Goal: Task Accomplishment & Management: Use online tool/utility

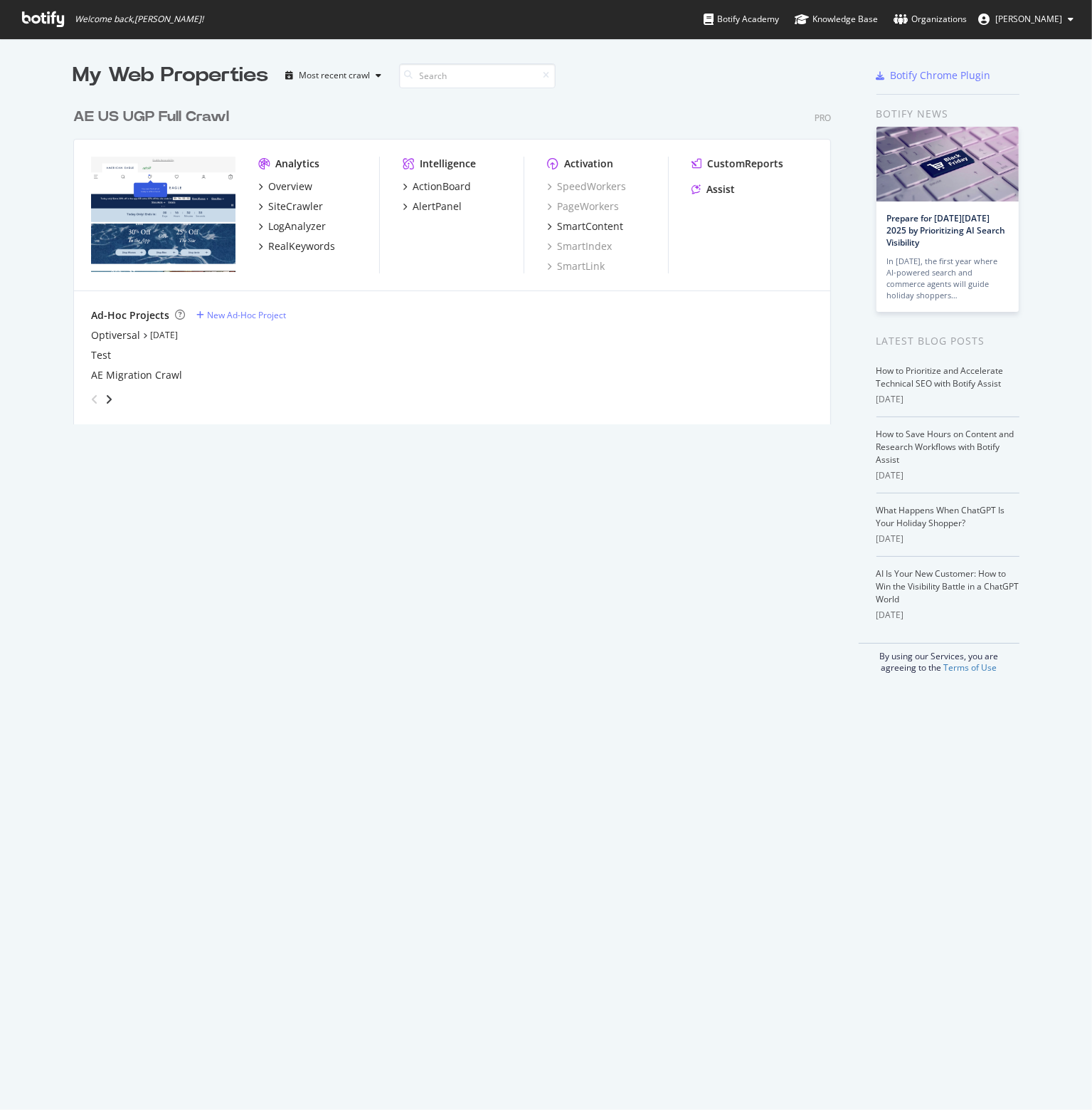
scroll to position [1099, 1071]
click at [287, 227] on div "LogAnalyzer" at bounding box center [297, 226] width 58 height 14
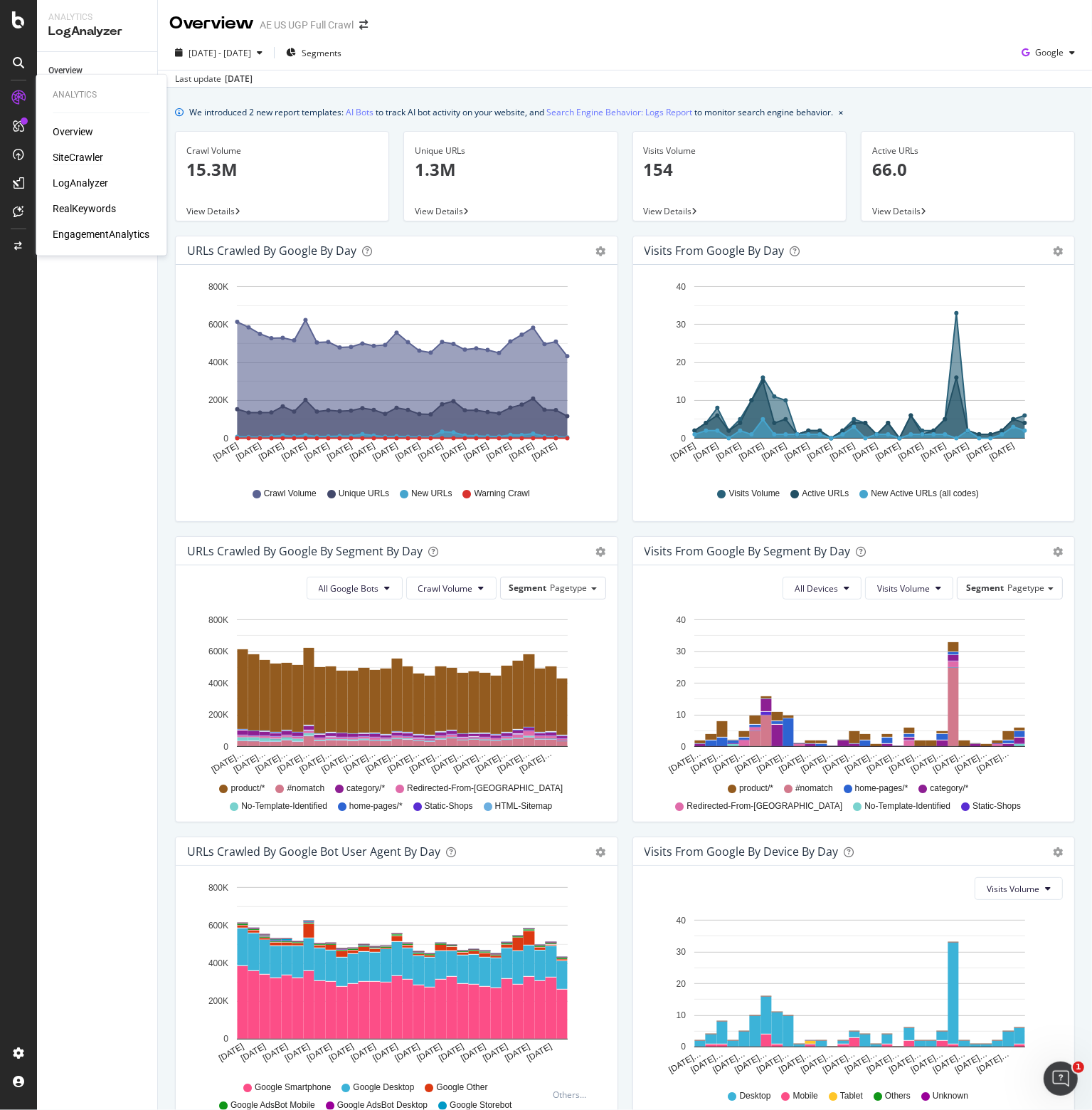
click at [68, 156] on div "SiteCrawler" at bounding box center [77, 157] width 51 height 14
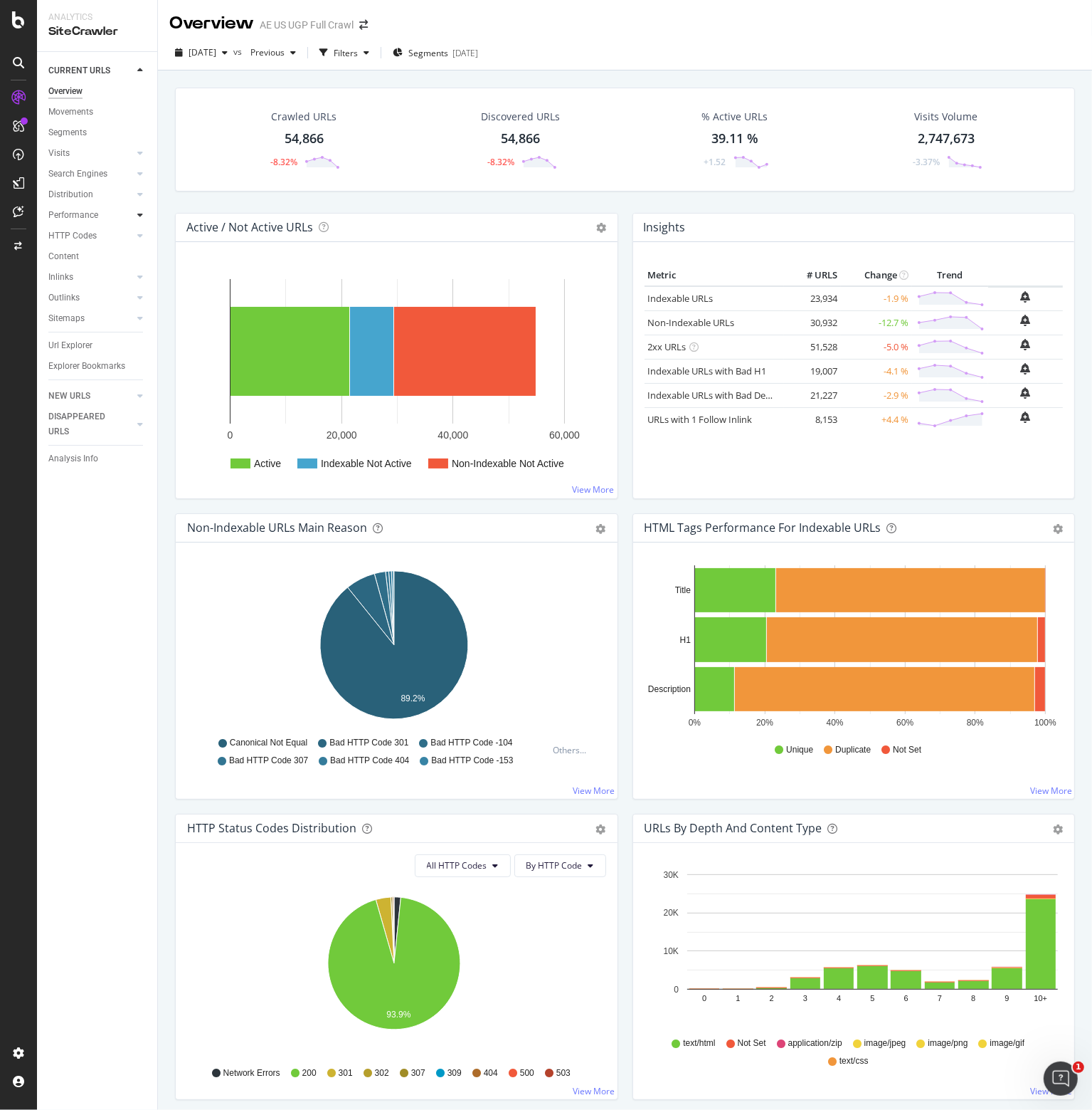
click at [140, 212] on icon at bounding box center [140, 215] width 5 height 9
drag, startPoint x: 81, startPoint y: 113, endPoint x: 514, endPoint y: 356, distance: 496.5
click at [80, 113] on div "Movements" at bounding box center [70, 112] width 44 height 15
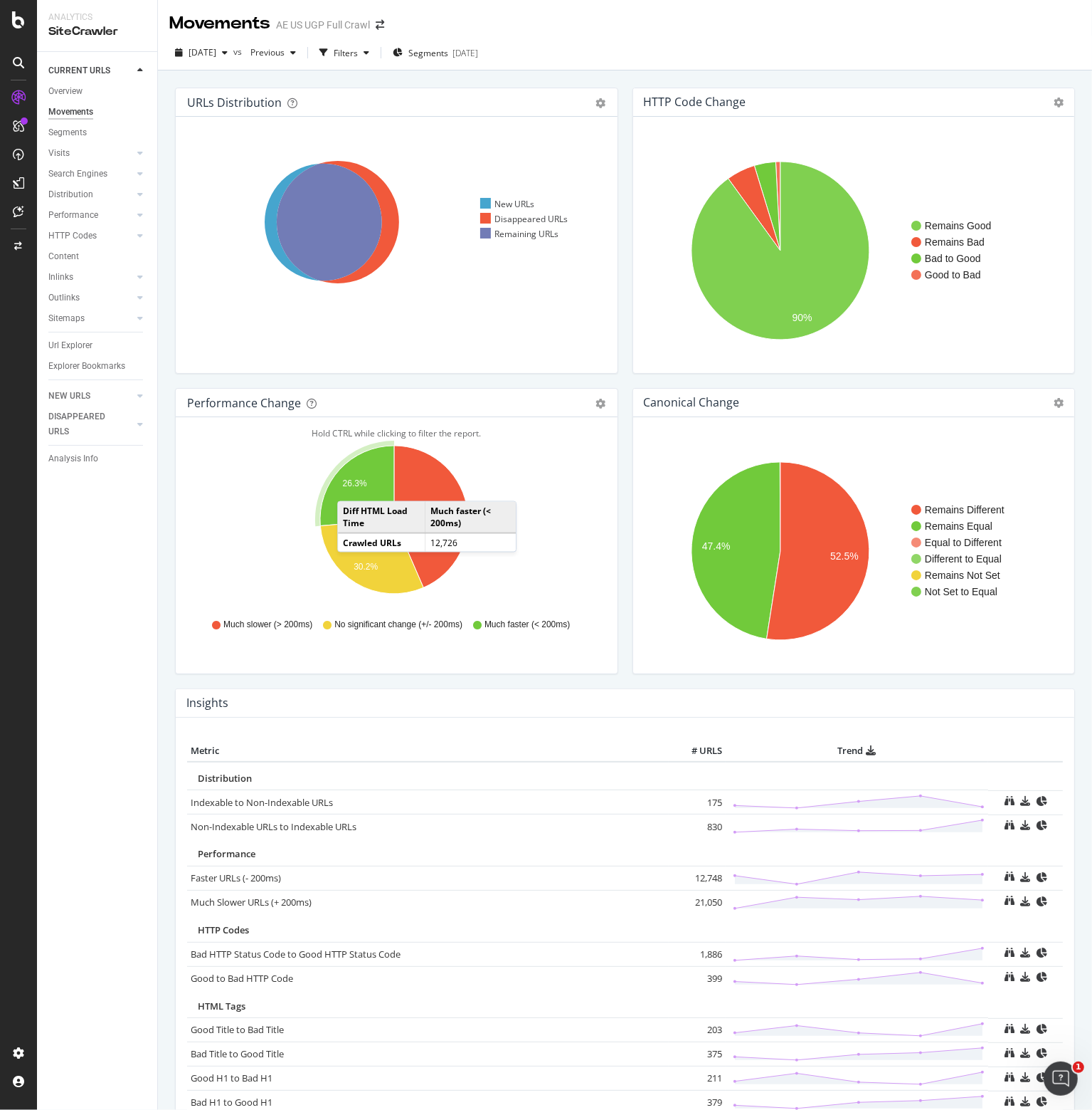
click at [351, 487] on text "26.3%" at bounding box center [355, 484] width 24 height 10
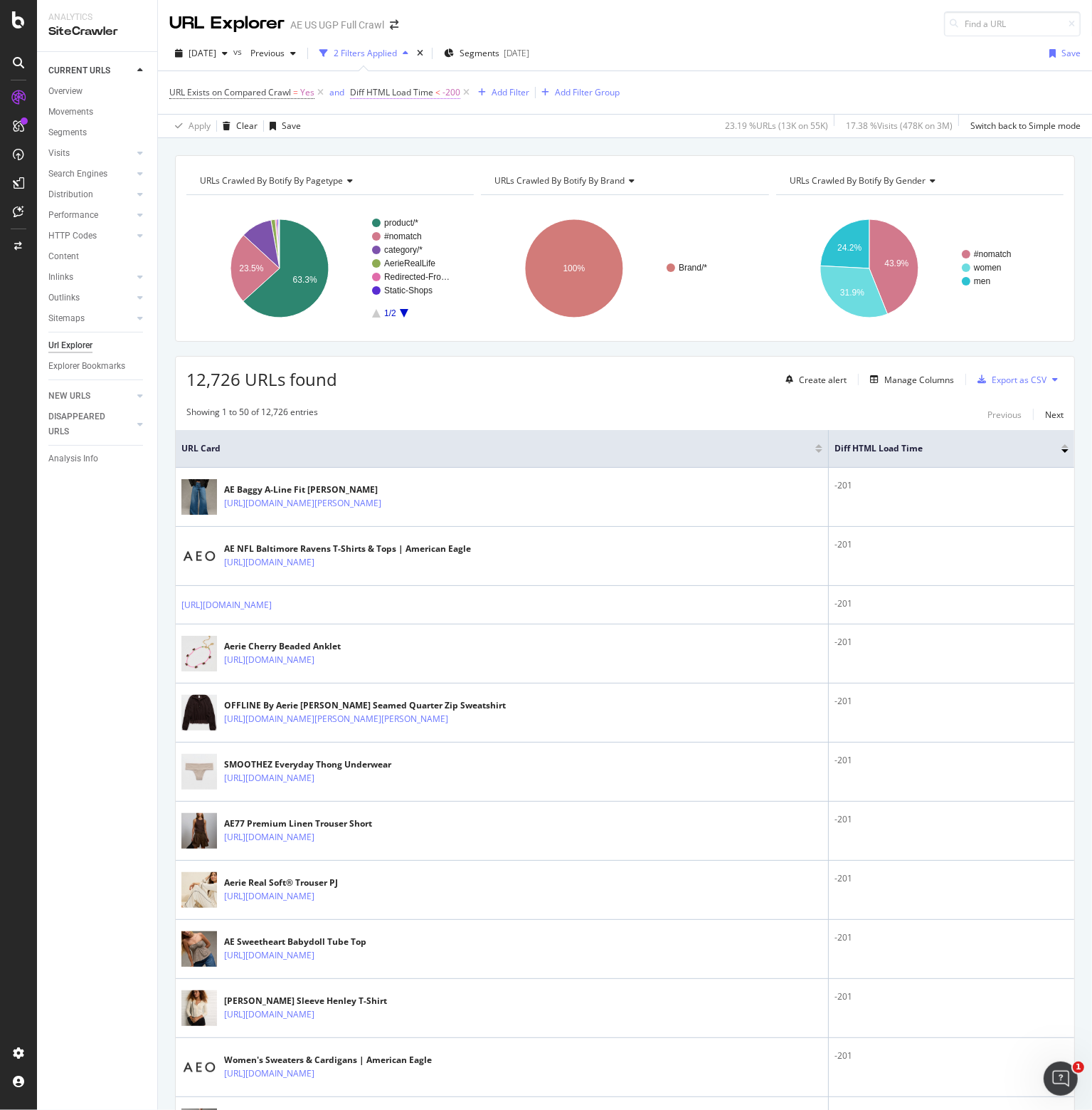
click at [398, 88] on span "Diff HTML Load Time" at bounding box center [392, 92] width 84 height 12
click at [700, 84] on div "URL Exists on Compared Crawl = Yes and Diff HTML Load Time < -200 Add Filter Ad…" at bounding box center [624, 92] width 911 height 43
click at [512, 93] on div "Add Filter" at bounding box center [510, 92] width 37 height 12
click at [512, 93] on input "ttl" at bounding box center [597, 95] width 200 height 21
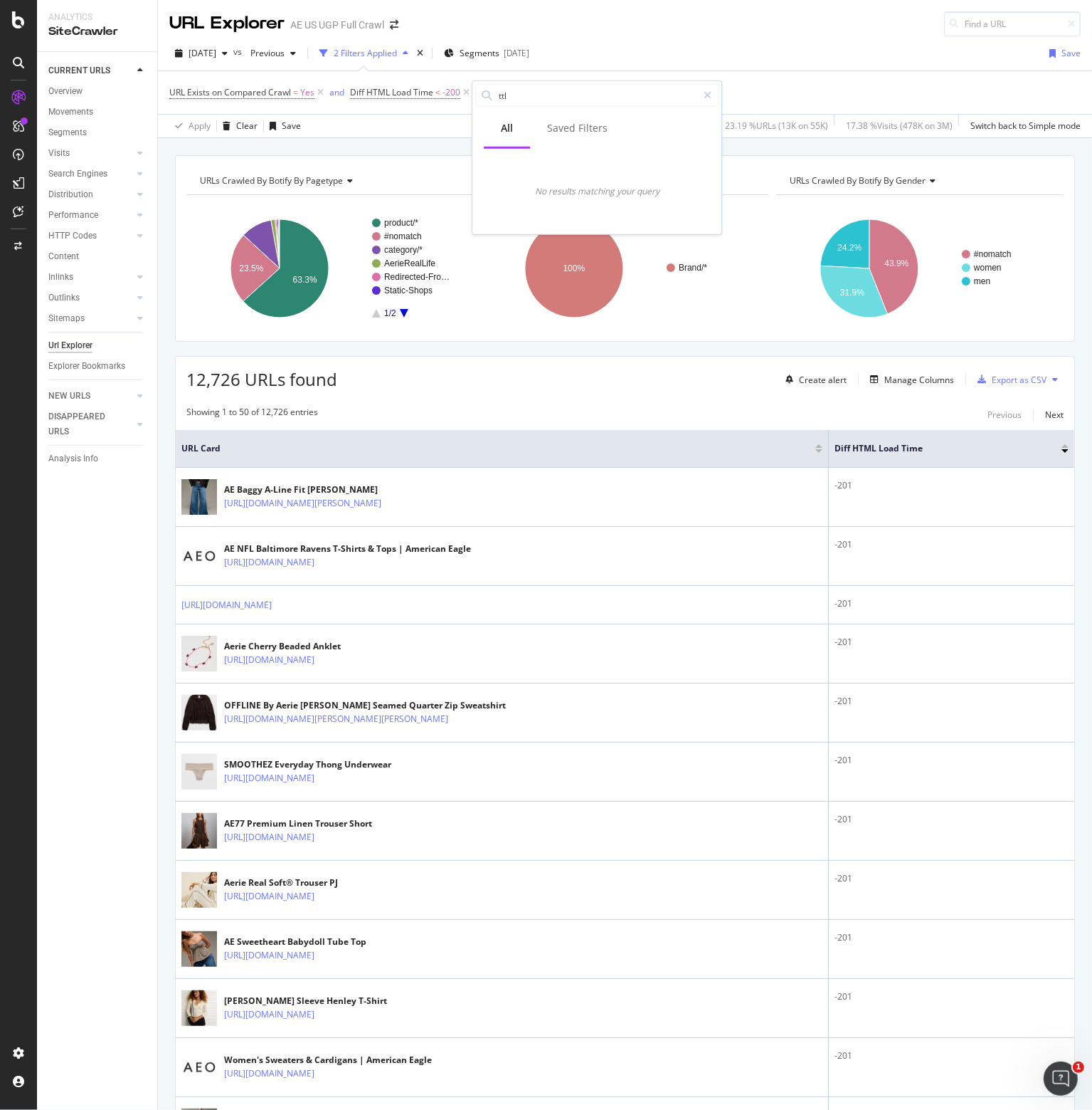
type input "ttl"
click at [319, 93] on icon at bounding box center [321, 92] width 12 height 14
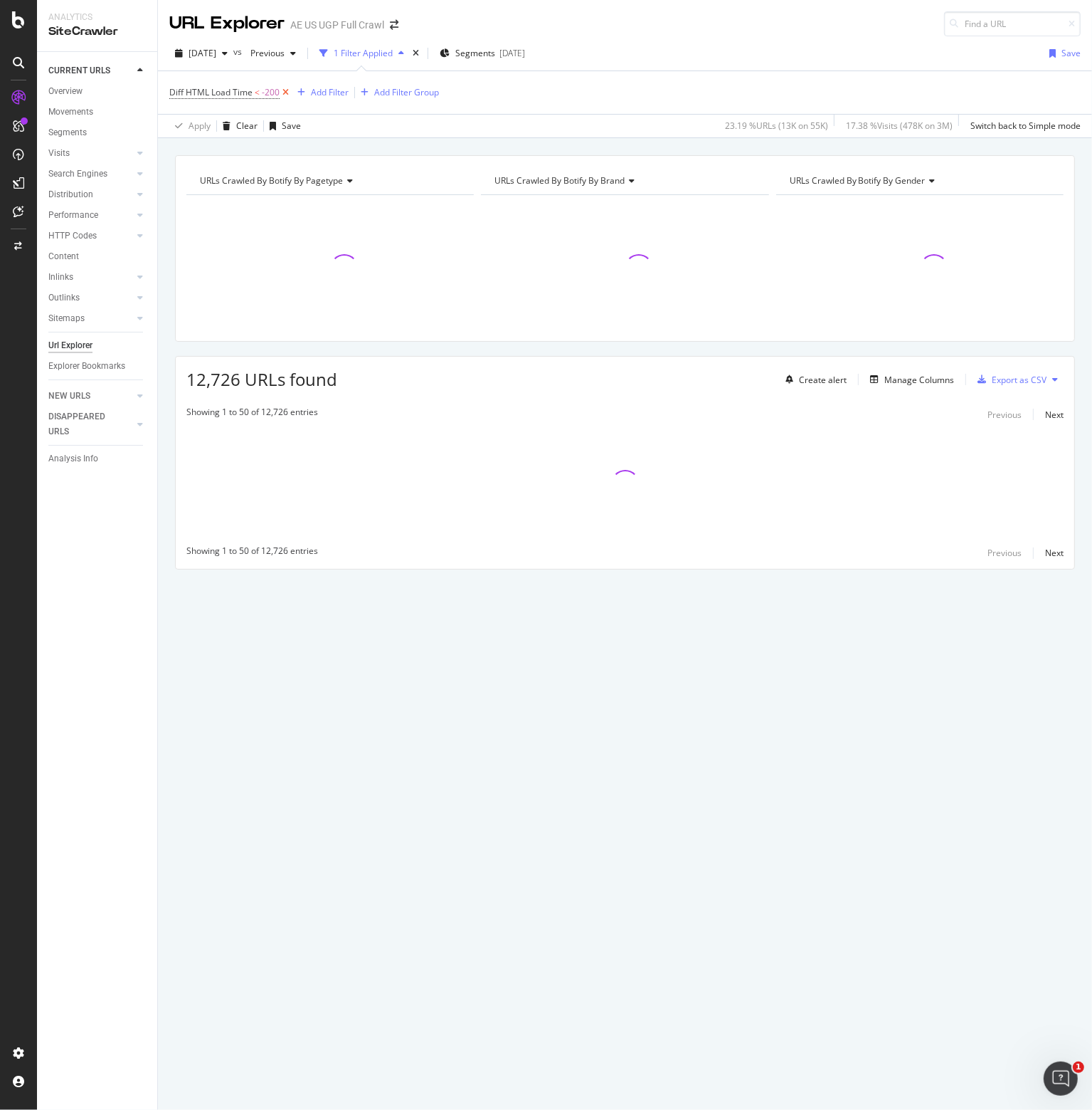
click at [284, 91] on icon at bounding box center [286, 92] width 12 height 14
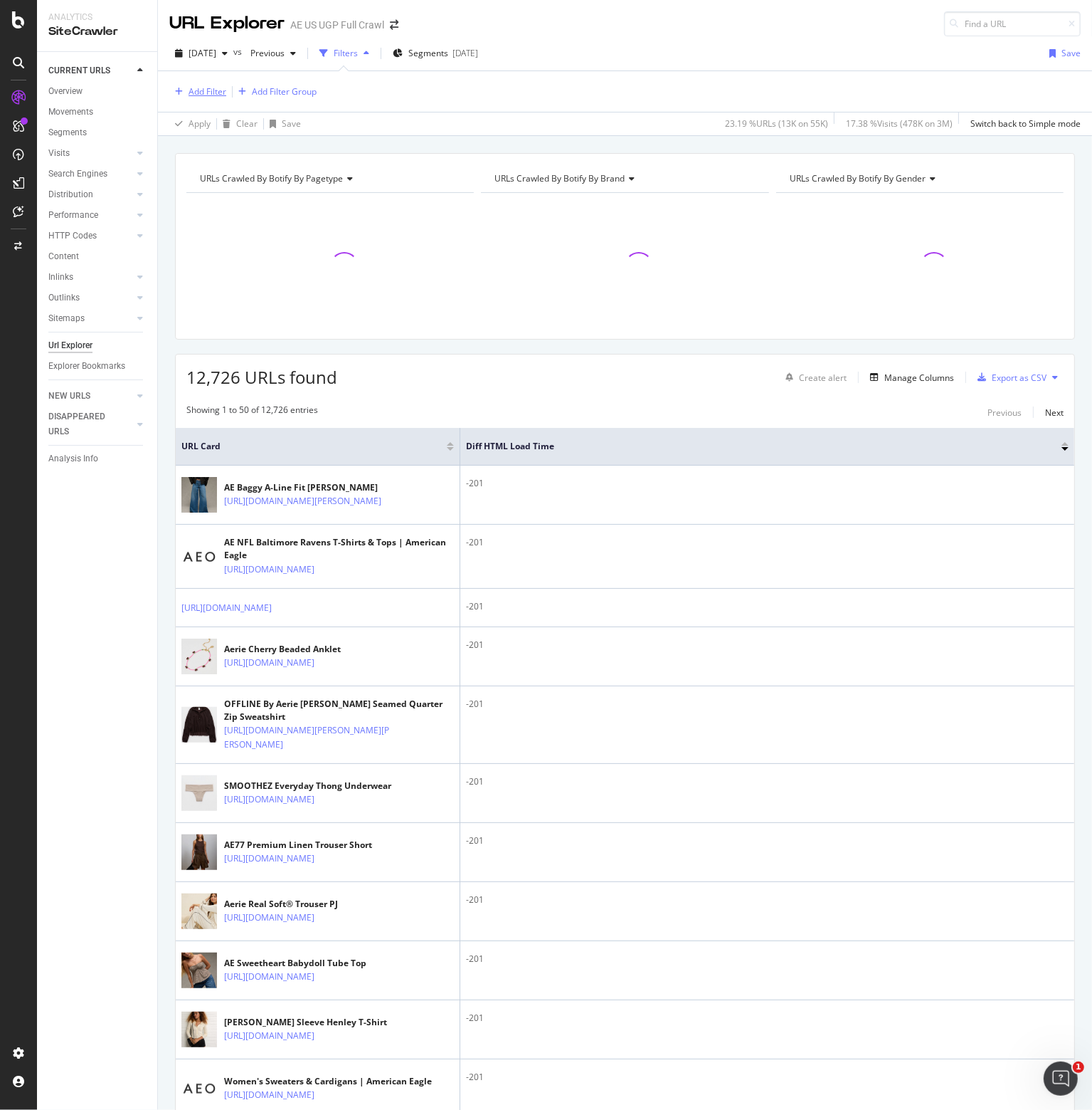
click at [197, 91] on div "Add Filter" at bounding box center [207, 92] width 37 height 12
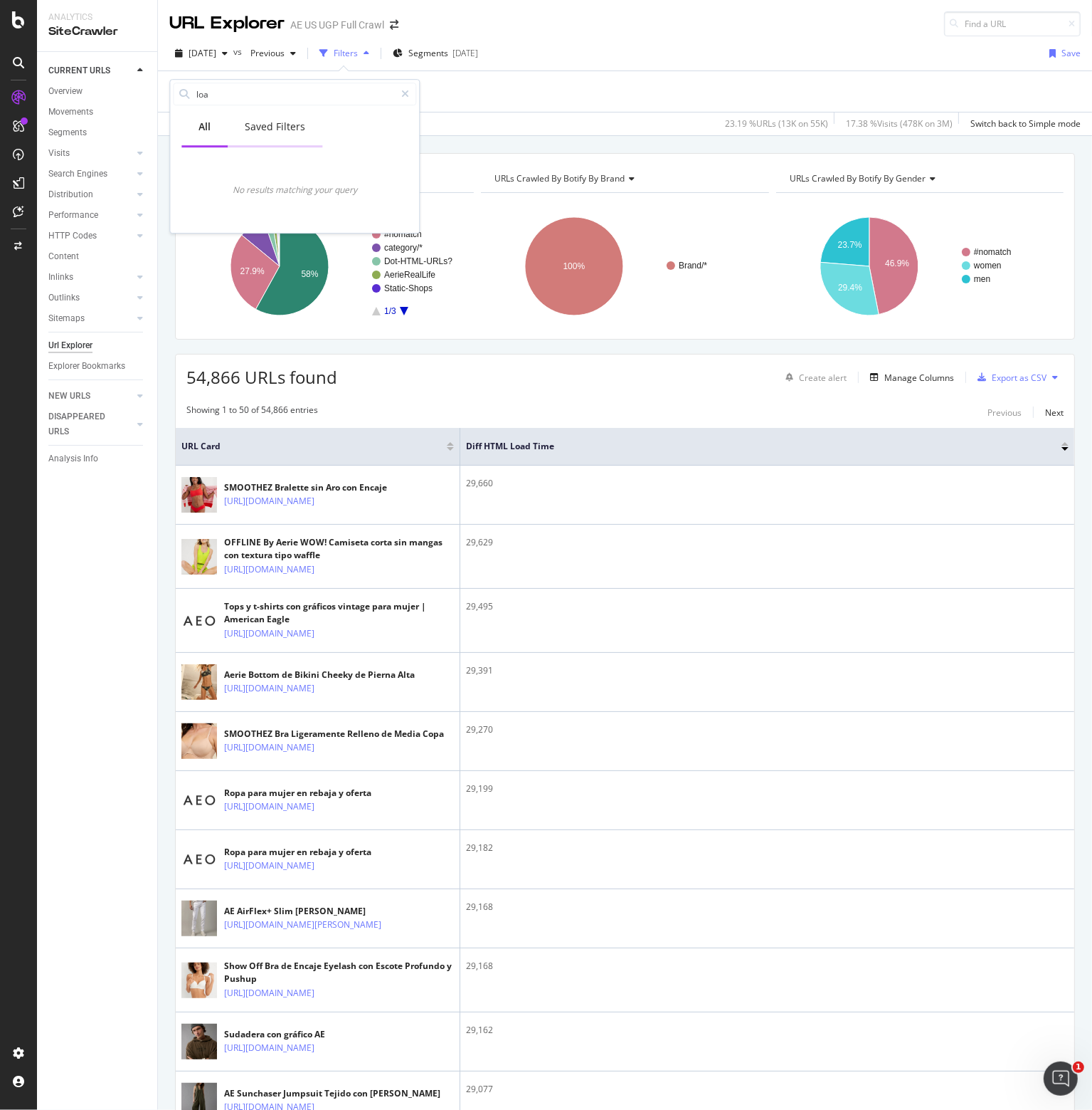
type input "load"
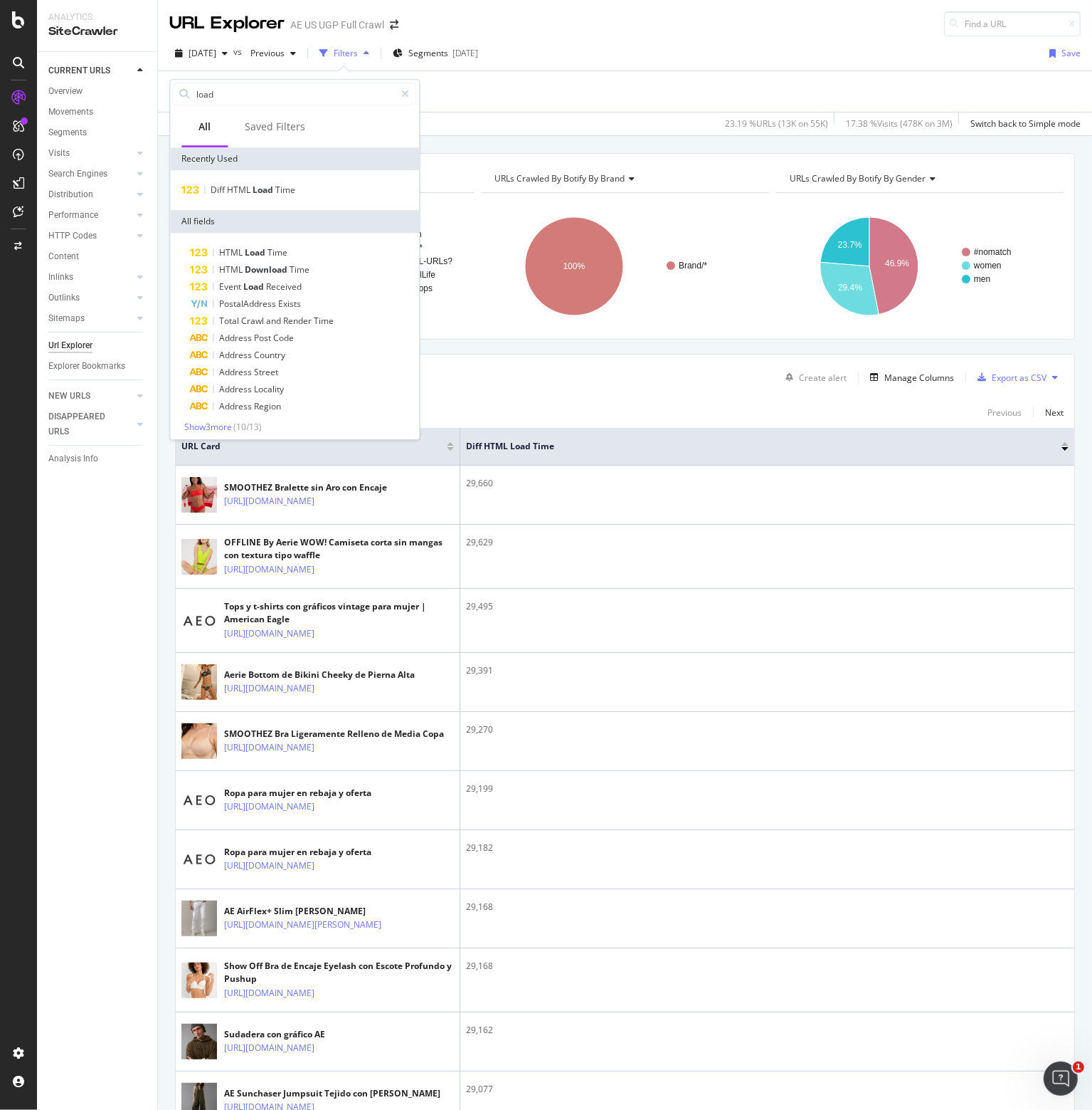
scroll to position [4, 0]
click at [911, 378] on div "Manage Columns" at bounding box center [919, 378] width 69 height 12
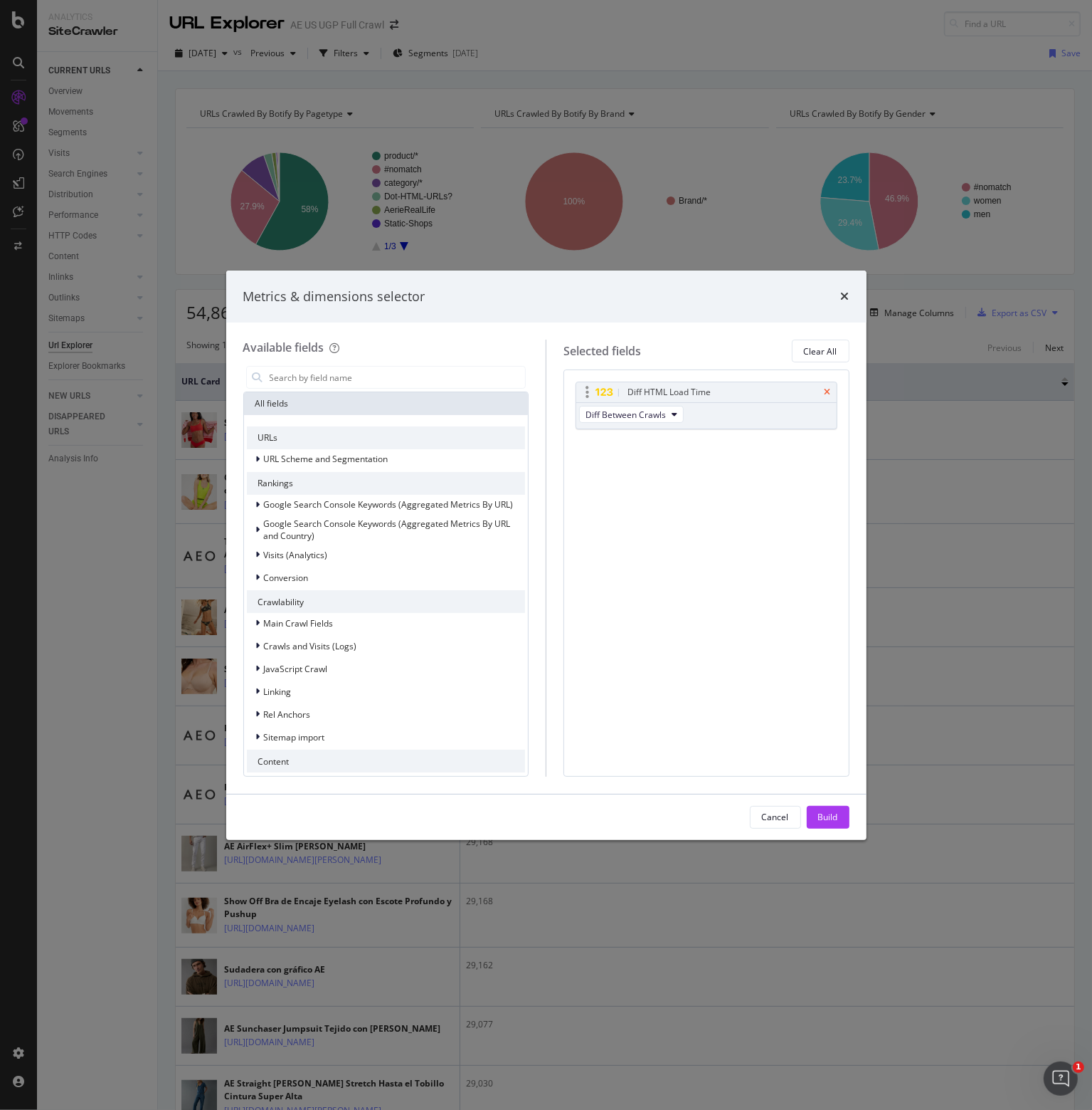
click at [831, 391] on icon "times" at bounding box center [828, 392] width 6 height 9
click at [353, 380] on input "modal" at bounding box center [397, 377] width 258 height 21
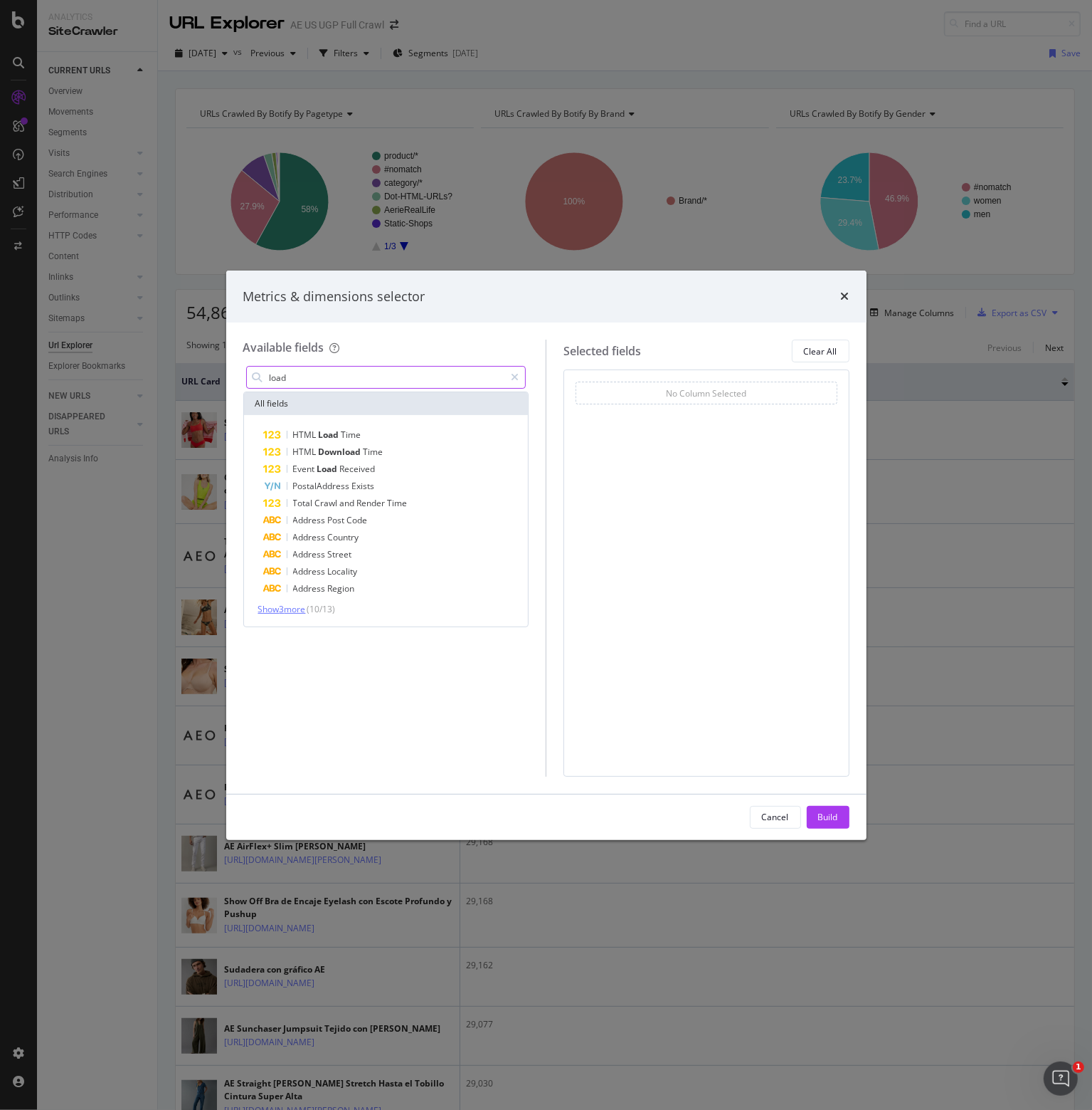
type input "load"
click at [298, 606] on span "Show 3 more" at bounding box center [283, 609] width 48 height 12
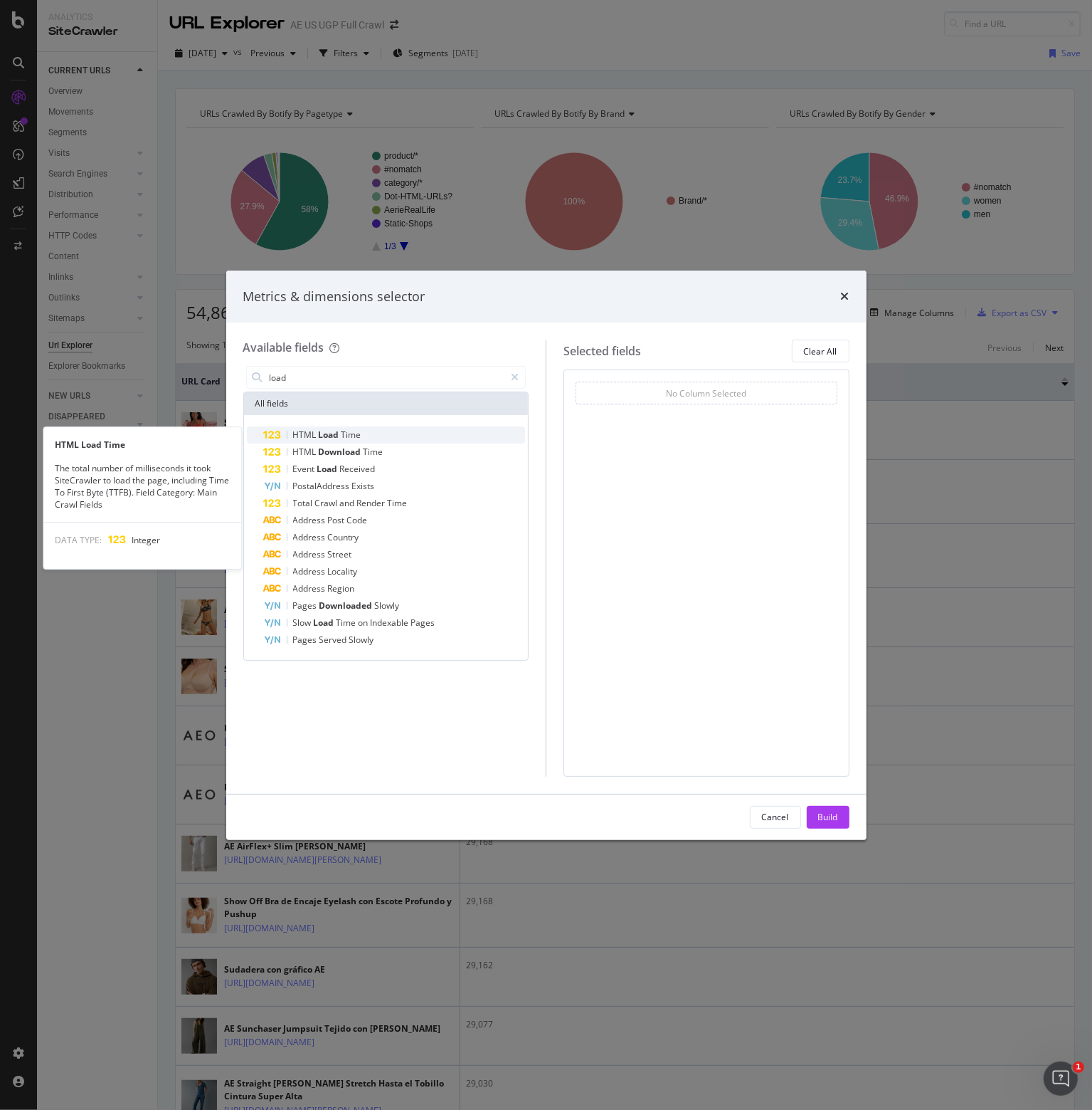
click at [312, 434] on span "HTML" at bounding box center [306, 435] width 26 height 12
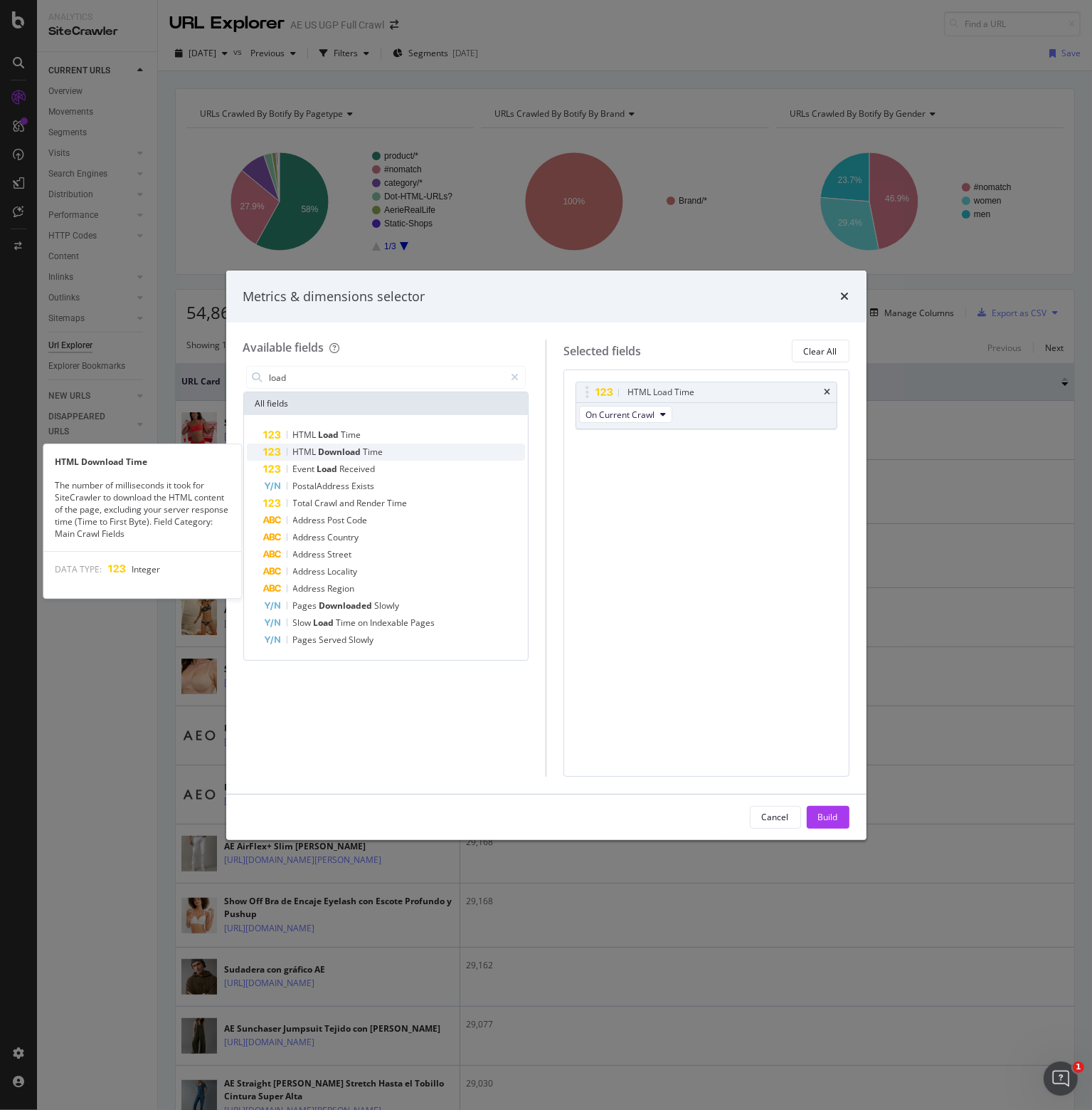
click at [308, 452] on span "HTML" at bounding box center [306, 452] width 26 height 12
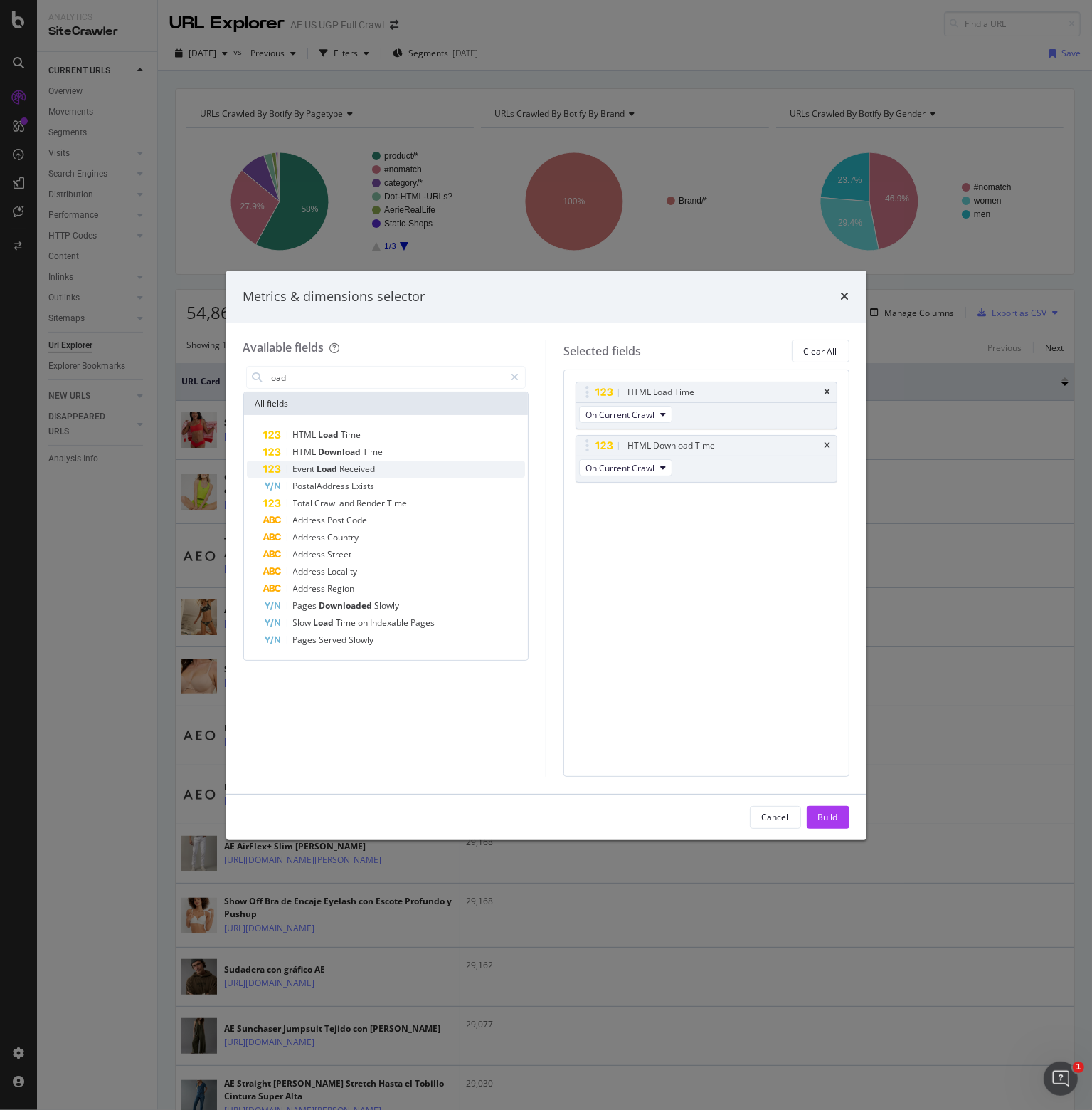
click at [304, 471] on span "Event" at bounding box center [305, 469] width 24 height 12
click at [823, 816] on div "Build" at bounding box center [828, 817] width 20 height 12
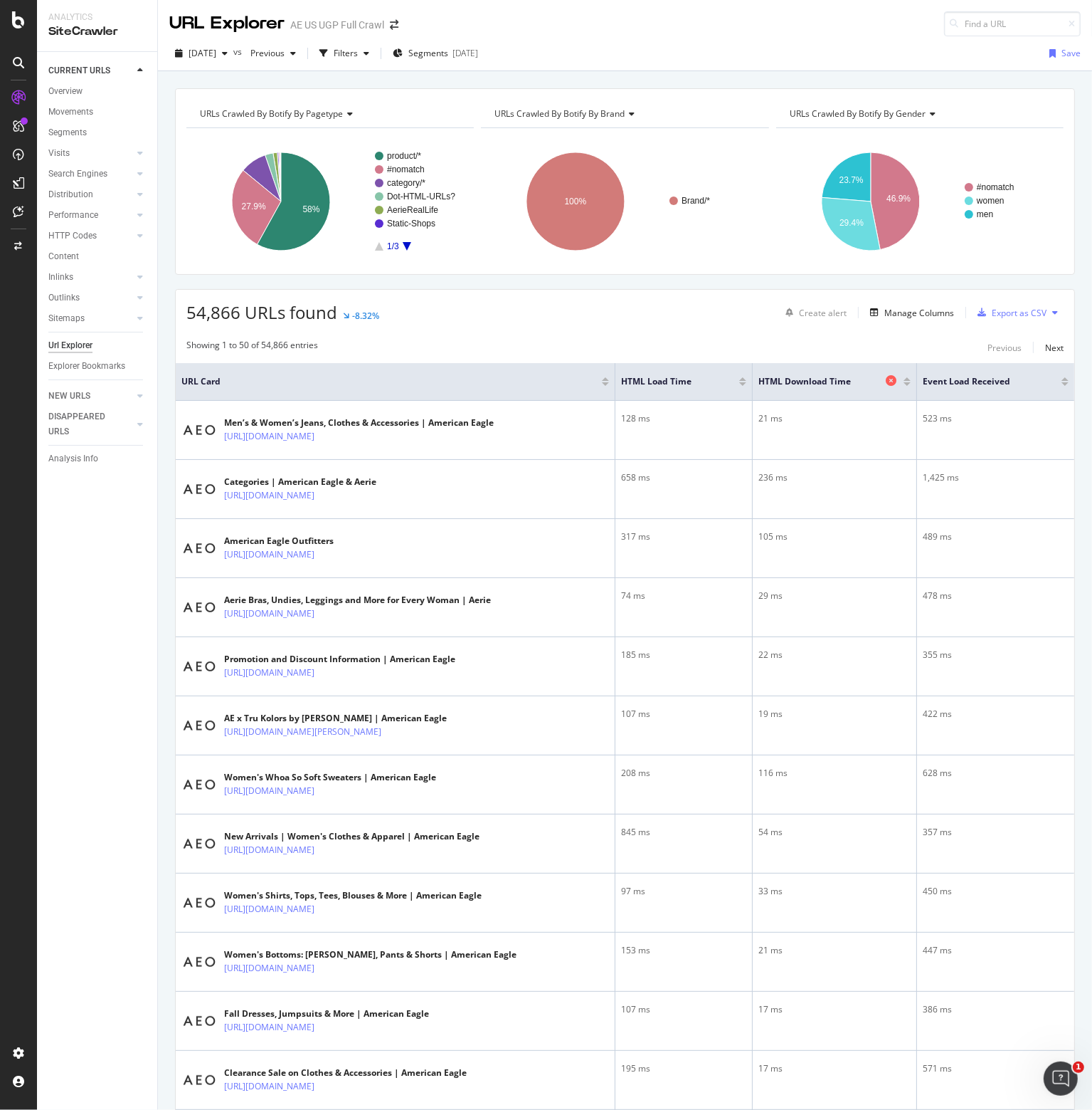
click at [761, 379] on span "HTML Download Time" at bounding box center [820, 382] width 124 height 12
click at [71, 158] on div "ActionBoard" at bounding box center [80, 160] width 55 height 14
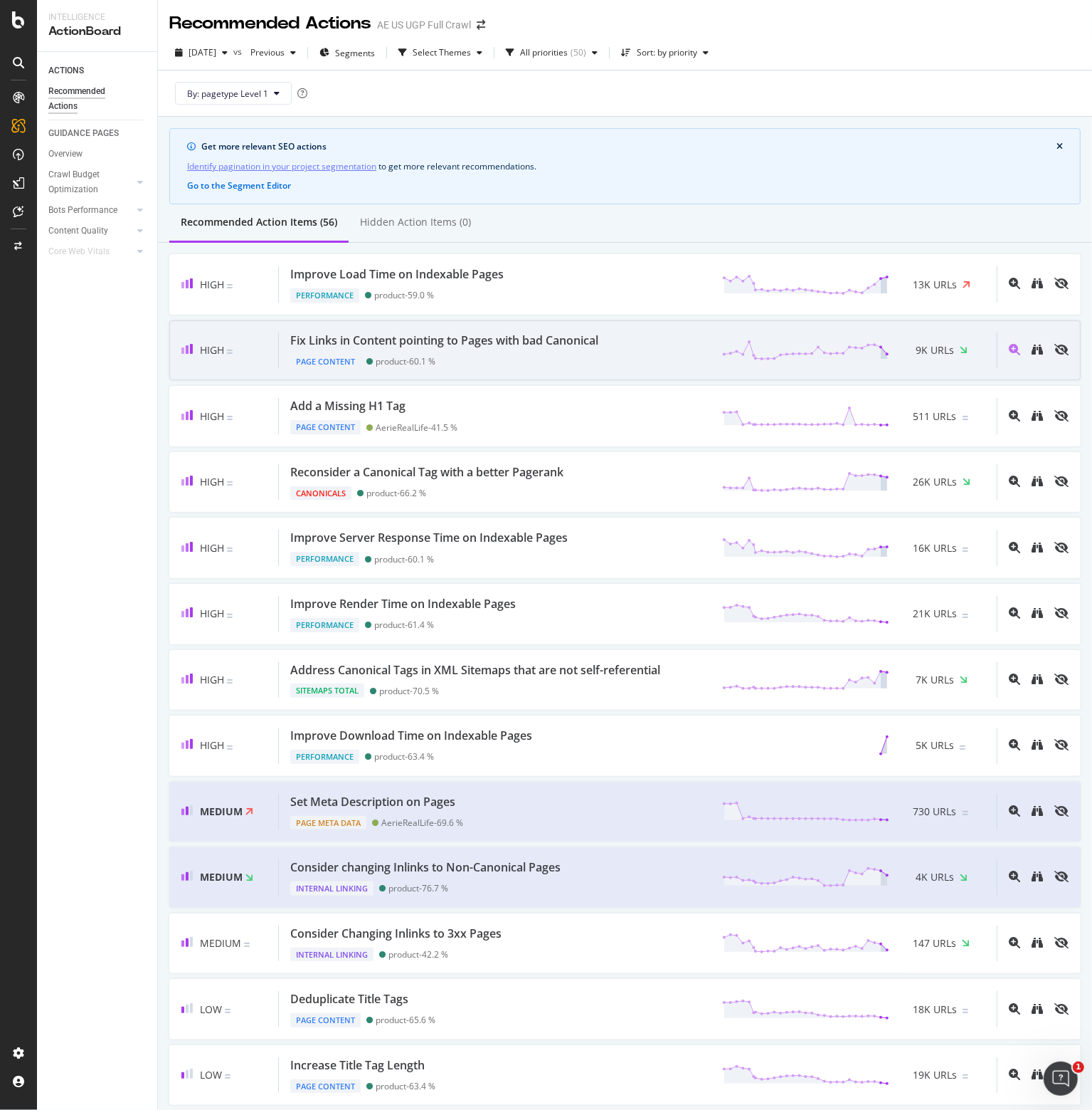
click at [439, 338] on div "Fix Links in Content pointing to Pages with bad Canonical" at bounding box center [445, 341] width 309 height 16
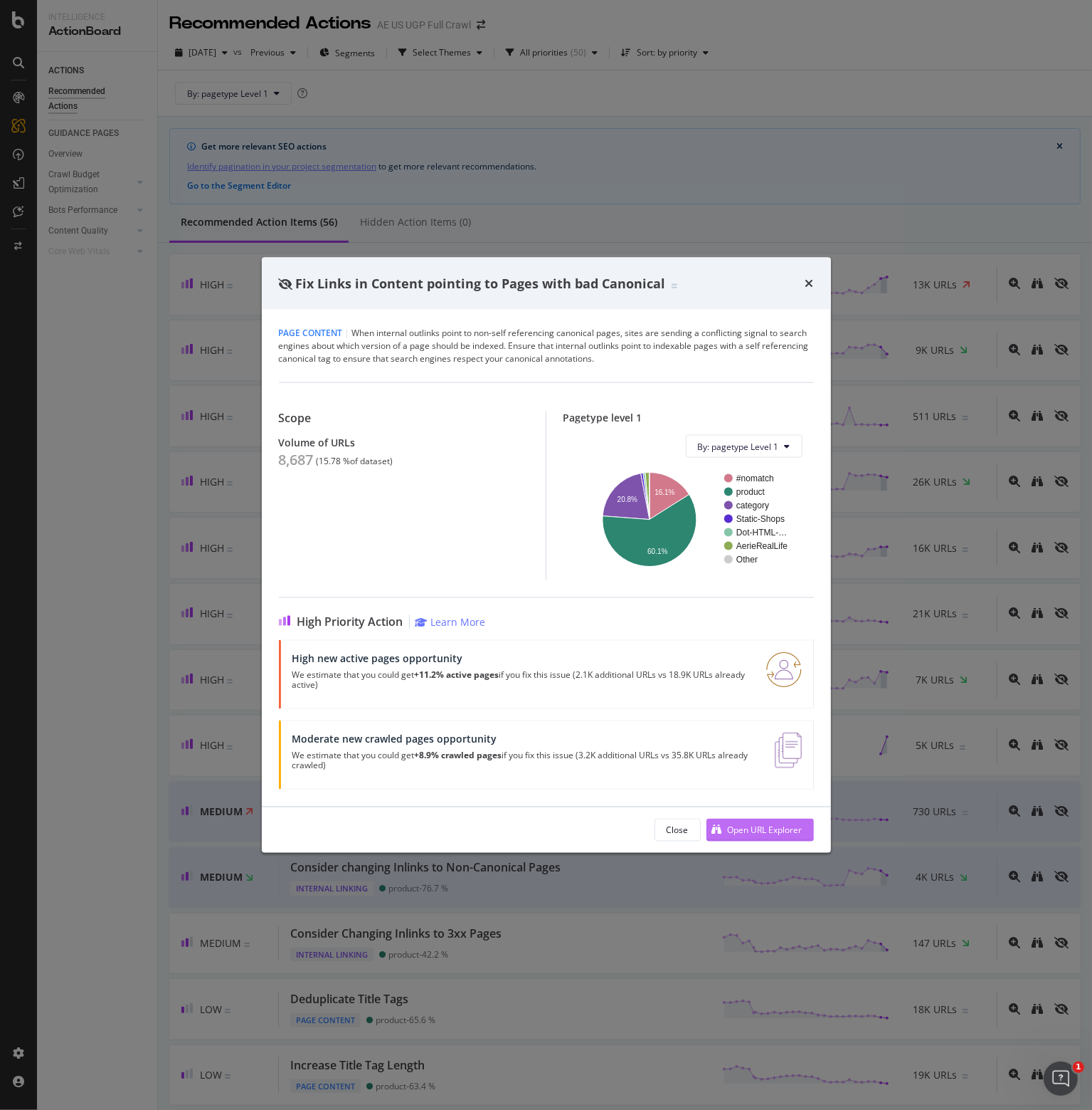
click at [748, 824] on div "Open URL Explorer" at bounding box center [766, 830] width 75 height 12
click at [812, 285] on icon "times" at bounding box center [810, 283] width 9 height 12
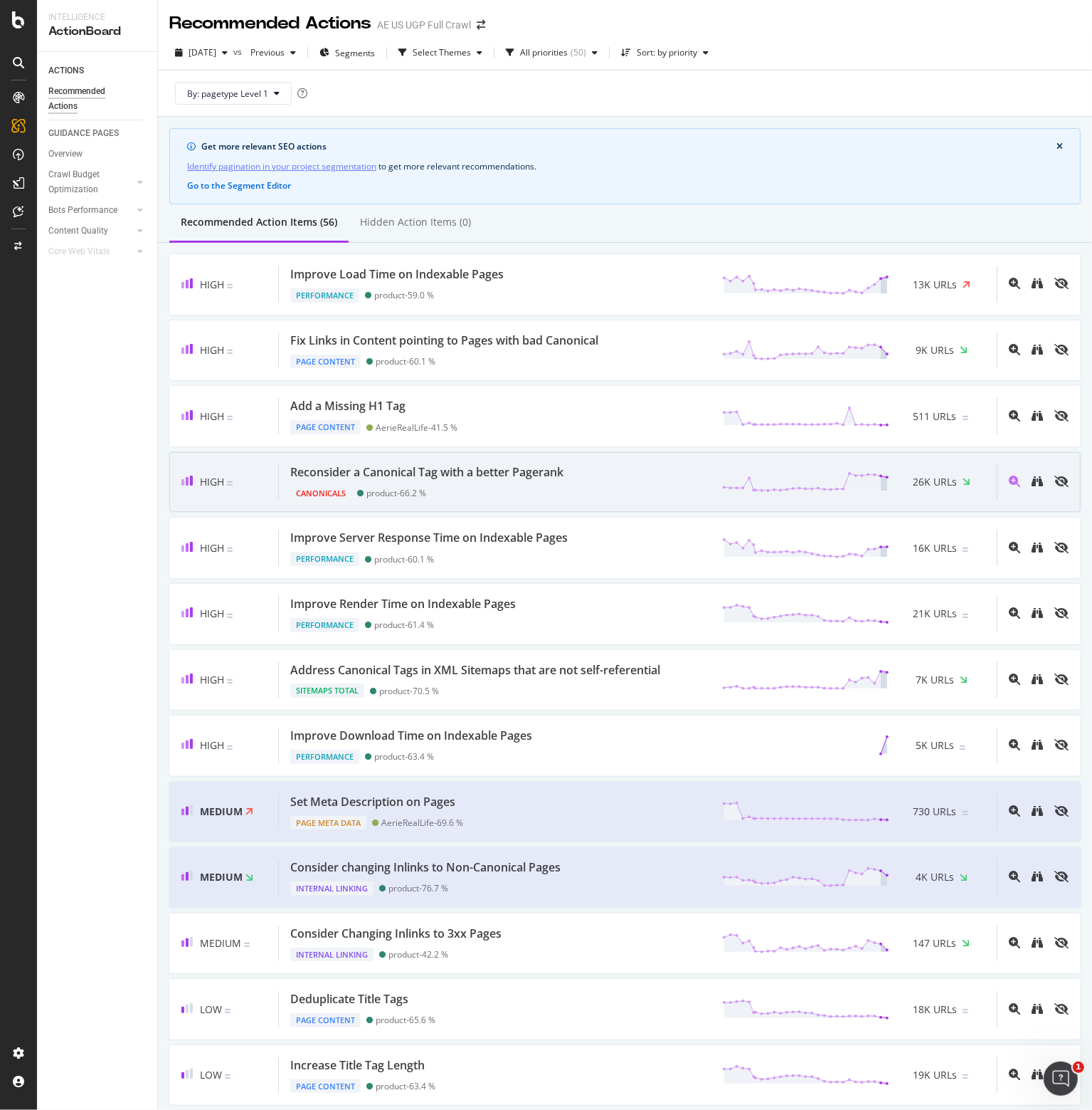
click at [424, 471] on div "Reconsider a Canonical Tag with a better Pagerank" at bounding box center [427, 472] width 273 height 16
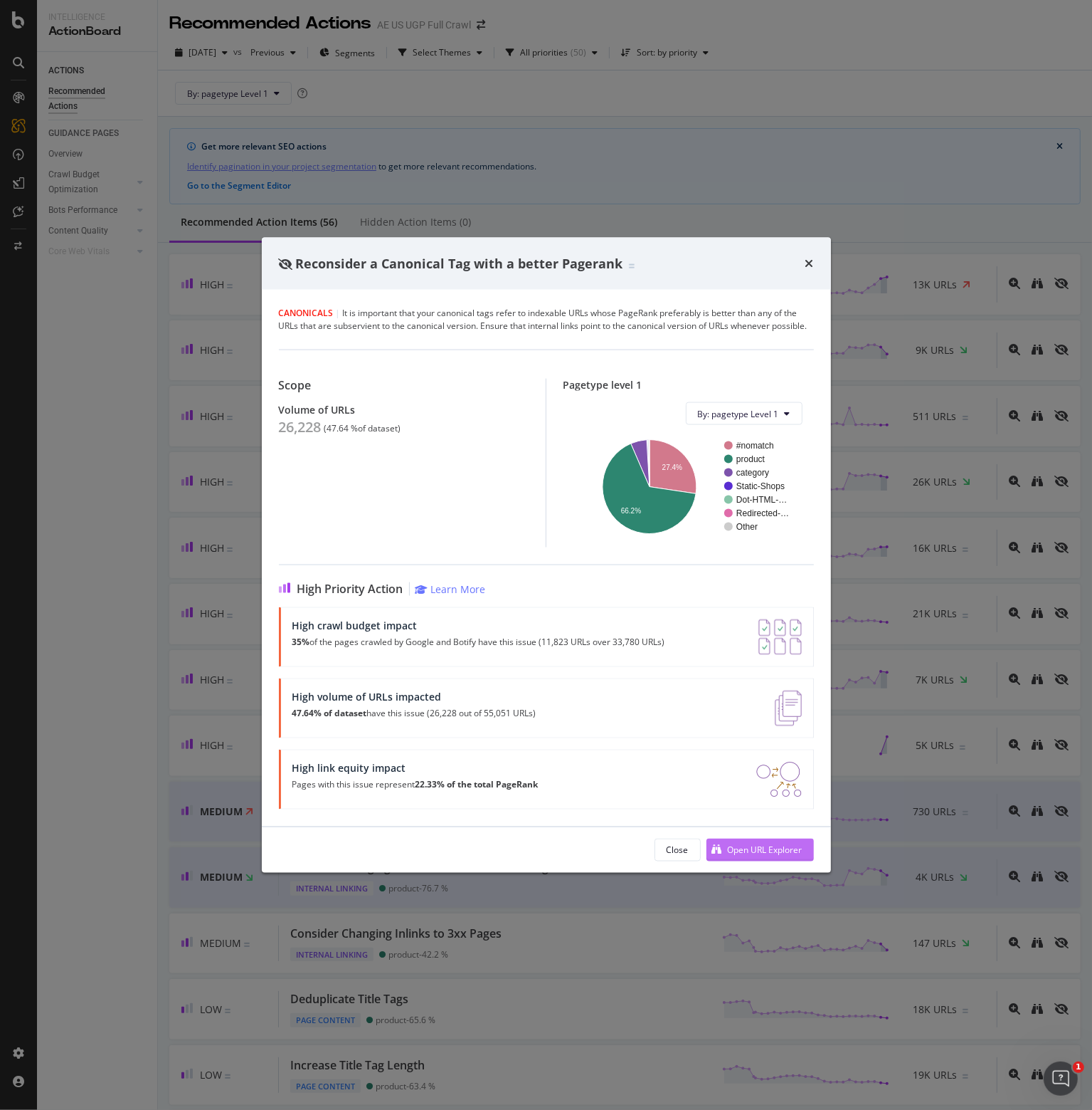
click at [743, 847] on div "Open URL Explorer" at bounding box center [766, 849] width 75 height 12
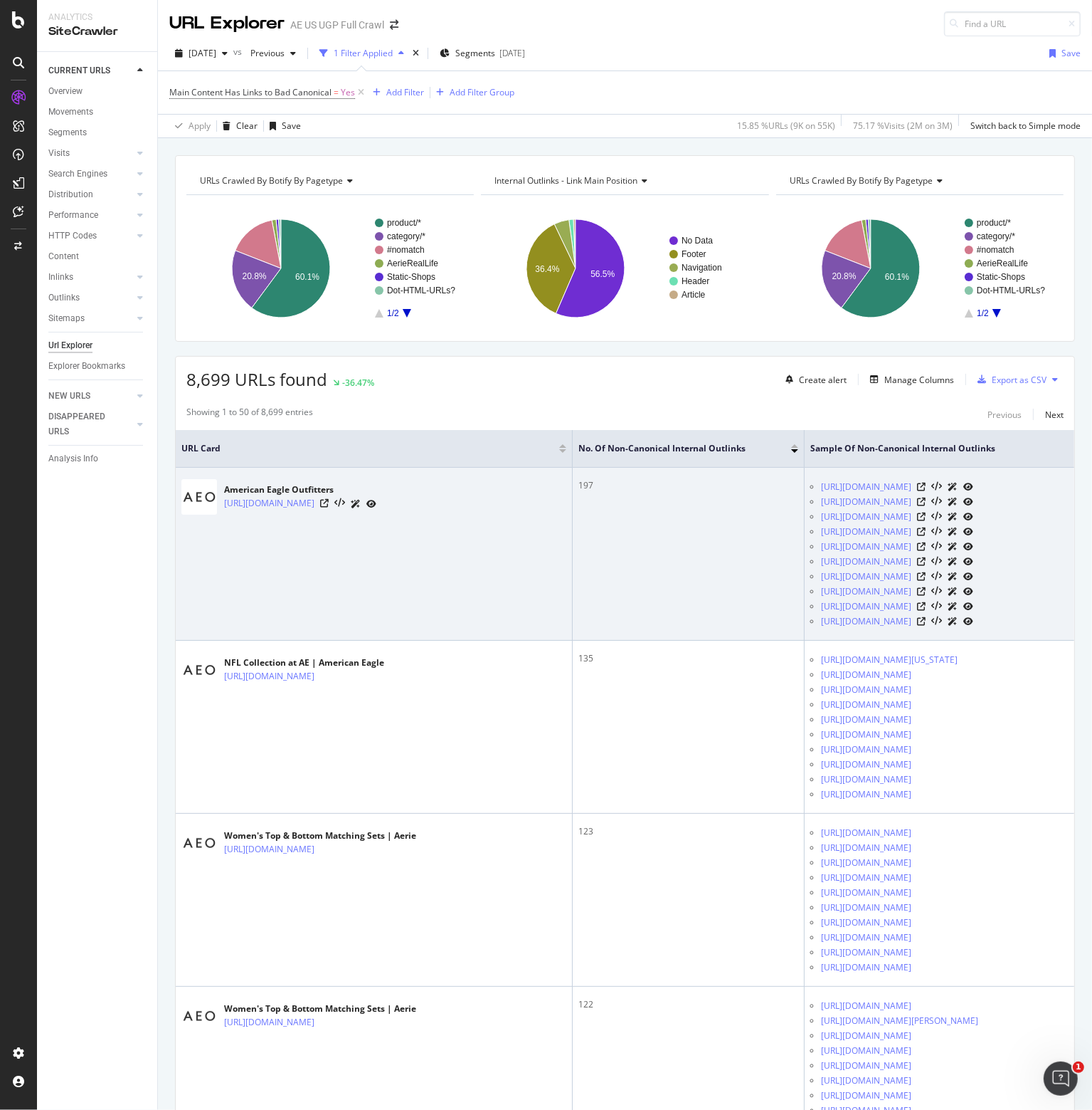
click at [376, 499] on div at bounding box center [348, 503] width 56 height 15
click at [329, 501] on icon at bounding box center [325, 503] width 9 height 9
click at [822, 489] on link "[URL][DOMAIN_NAME]" at bounding box center [867, 487] width 91 height 14
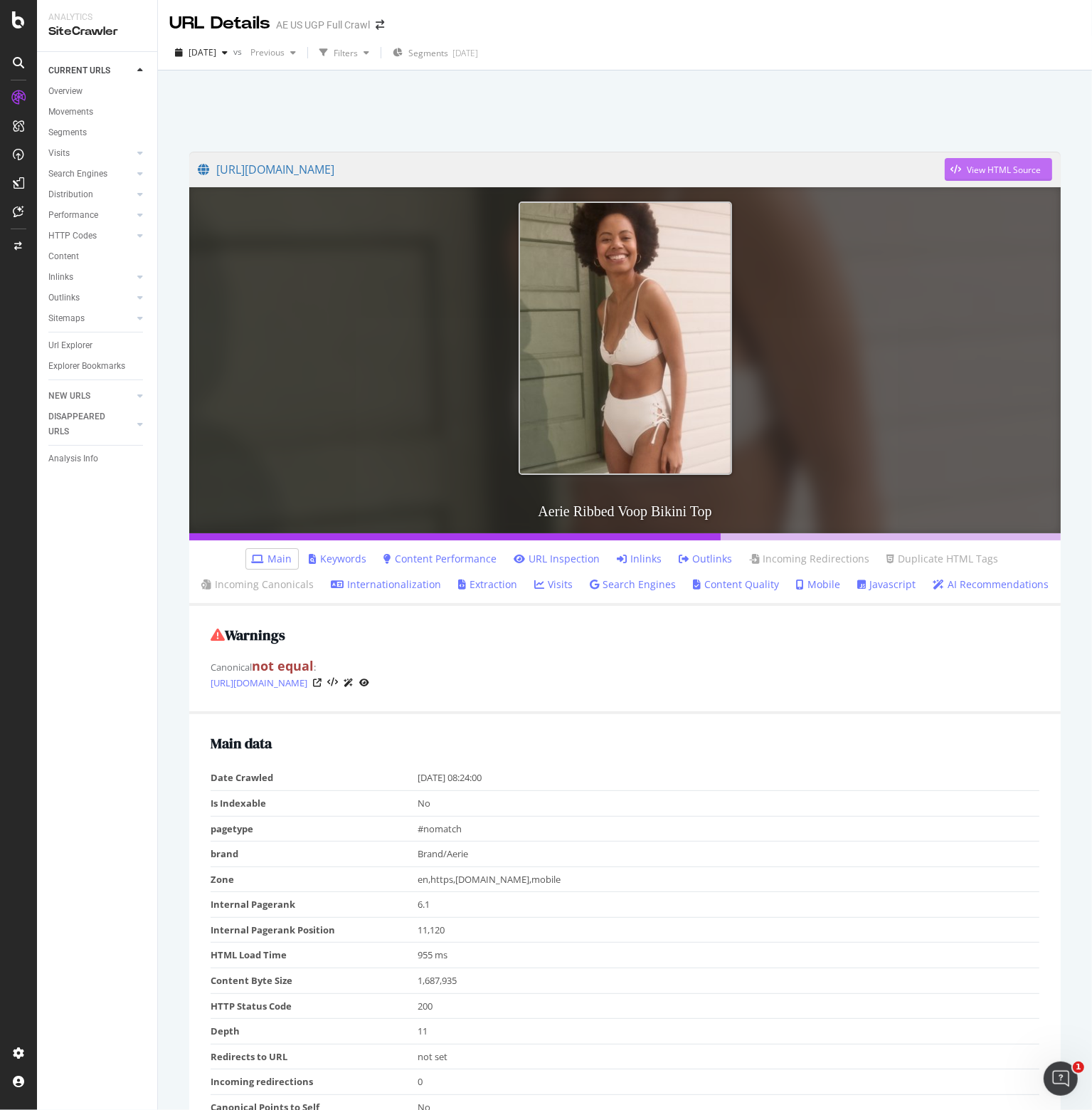
click at [996, 173] on div "View HTML Source" at bounding box center [1004, 170] width 74 height 12
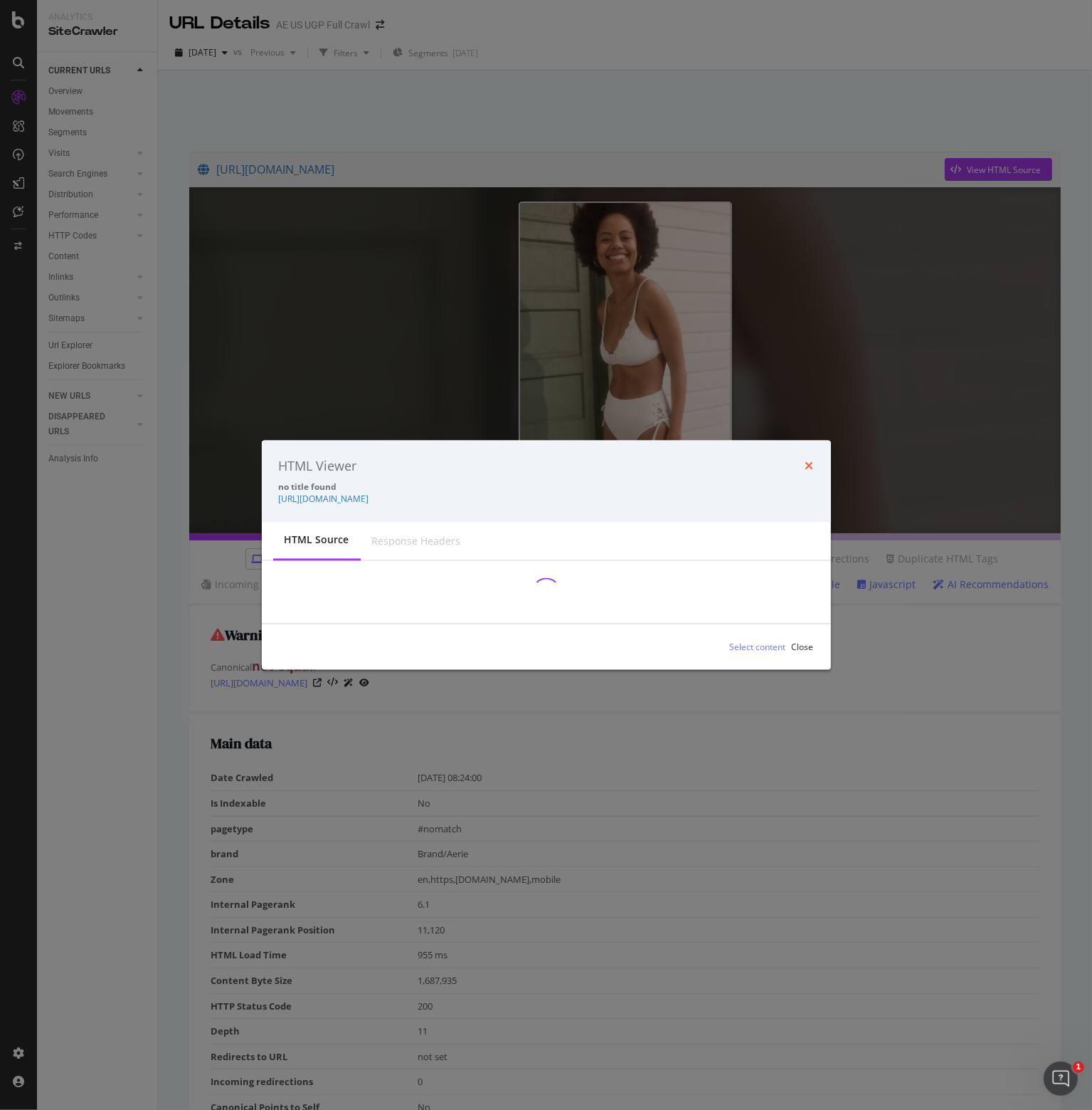
click at [811, 467] on icon "times" at bounding box center [810, 466] width 9 height 12
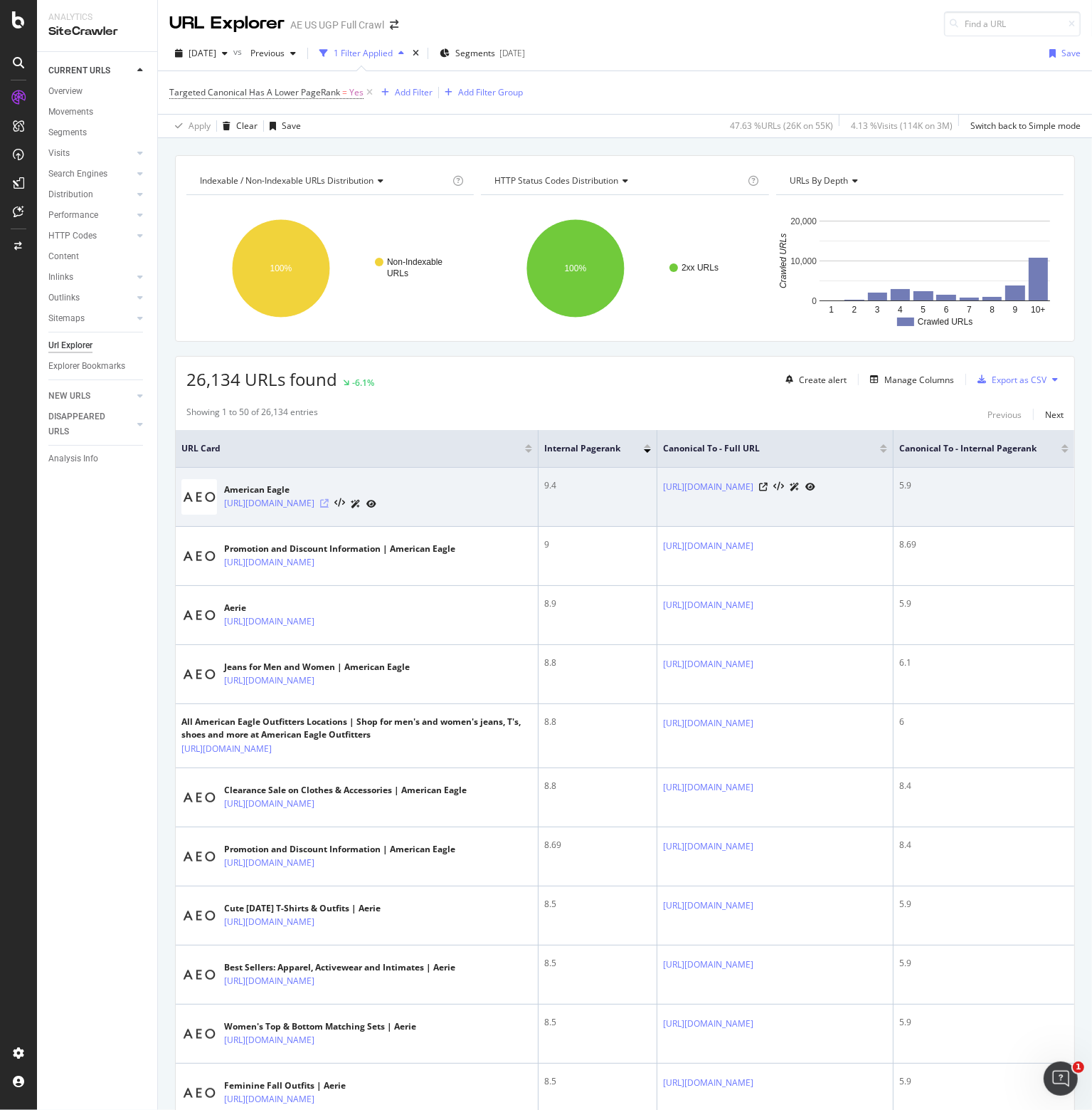
click at [329, 503] on icon at bounding box center [325, 503] width 9 height 9
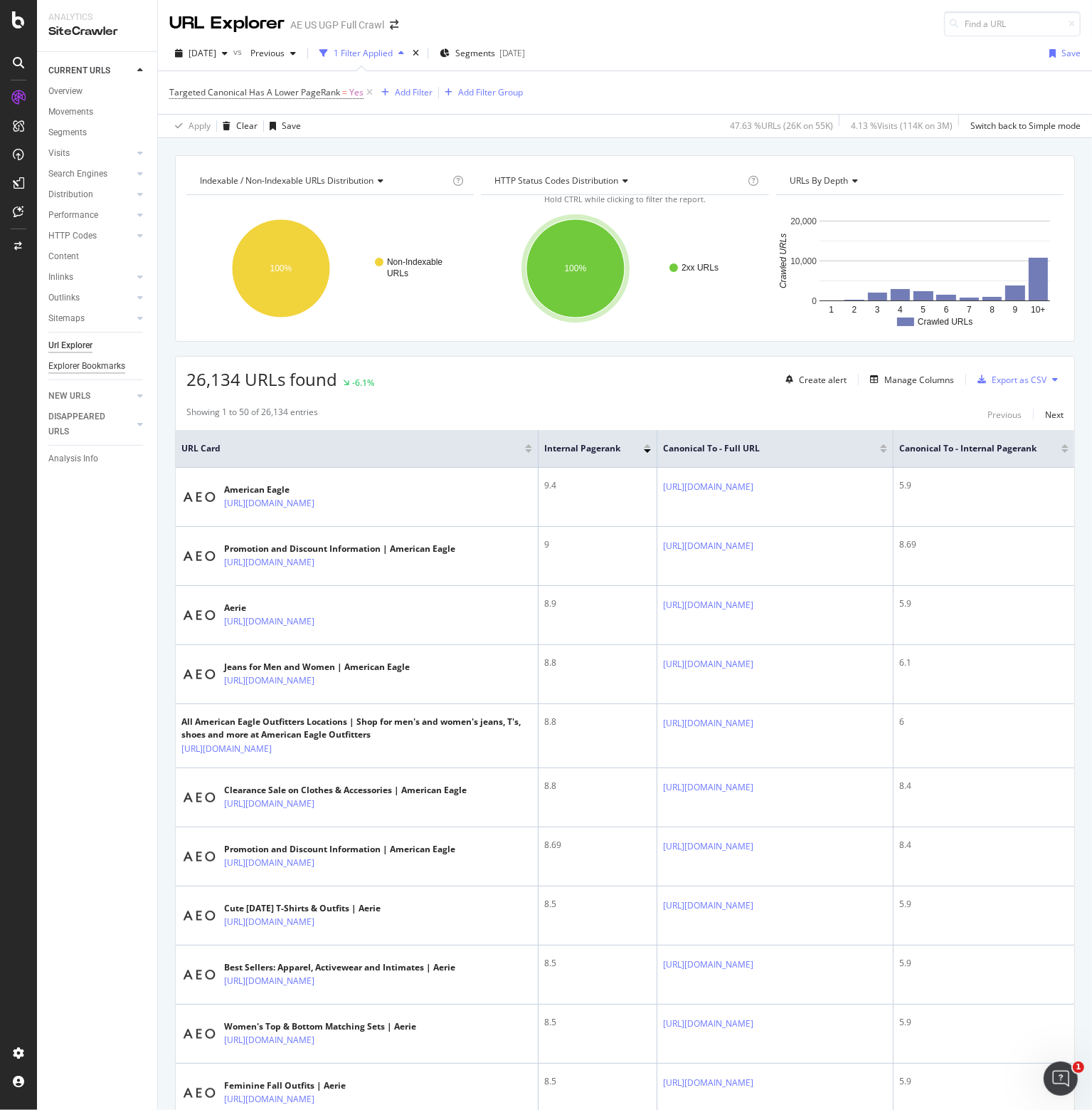
click at [87, 369] on div "Explorer Bookmarks" at bounding box center [86, 366] width 76 height 15
